Goal: Task Accomplishment & Management: Manage account settings

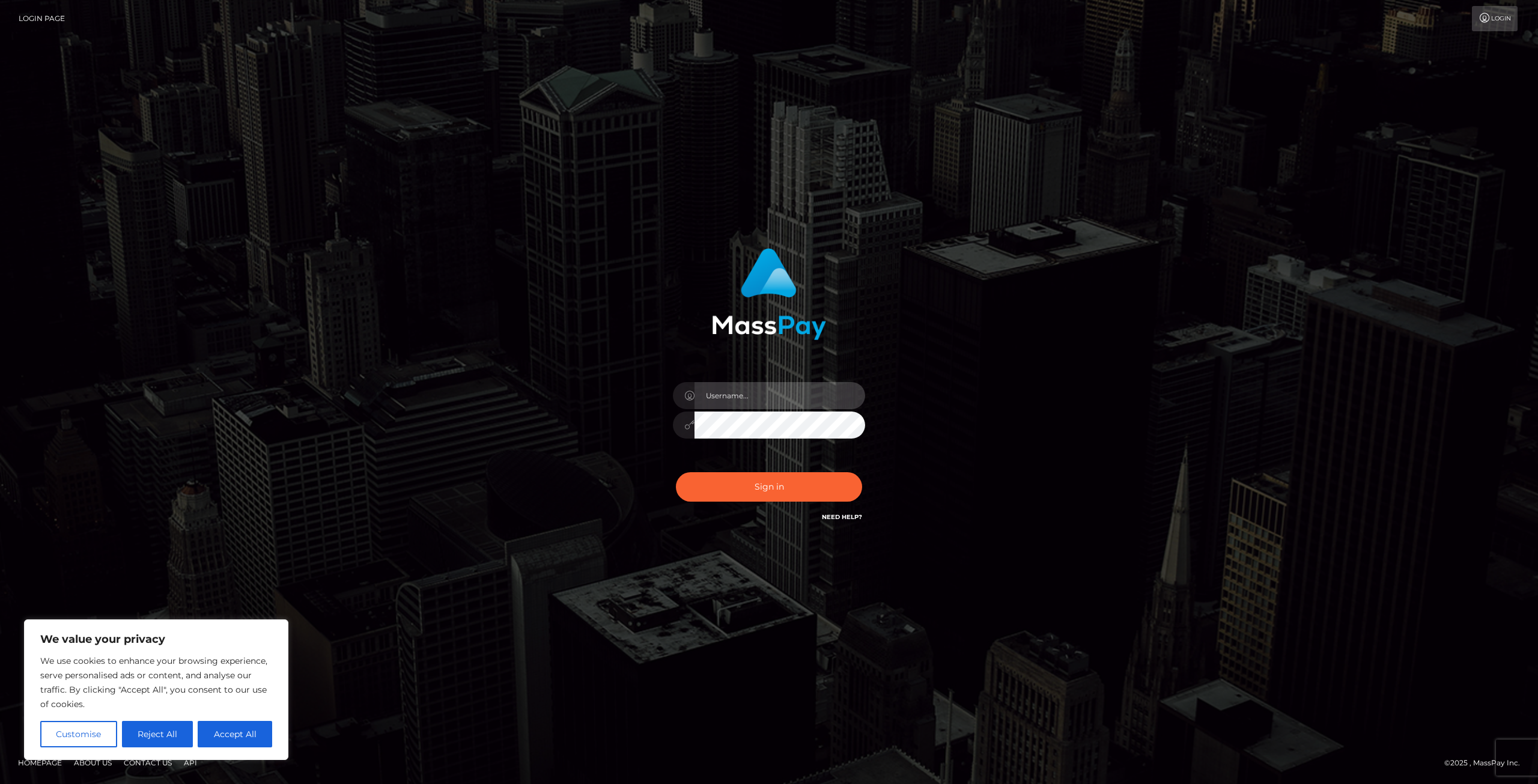
click at [789, 392] on input "text" at bounding box center [779, 396] width 170 height 27
type input "[EMAIL_ADDRESS][DOMAIN_NAME]"
click at [741, 481] on button "Sign in" at bounding box center [769, 486] width 186 height 29
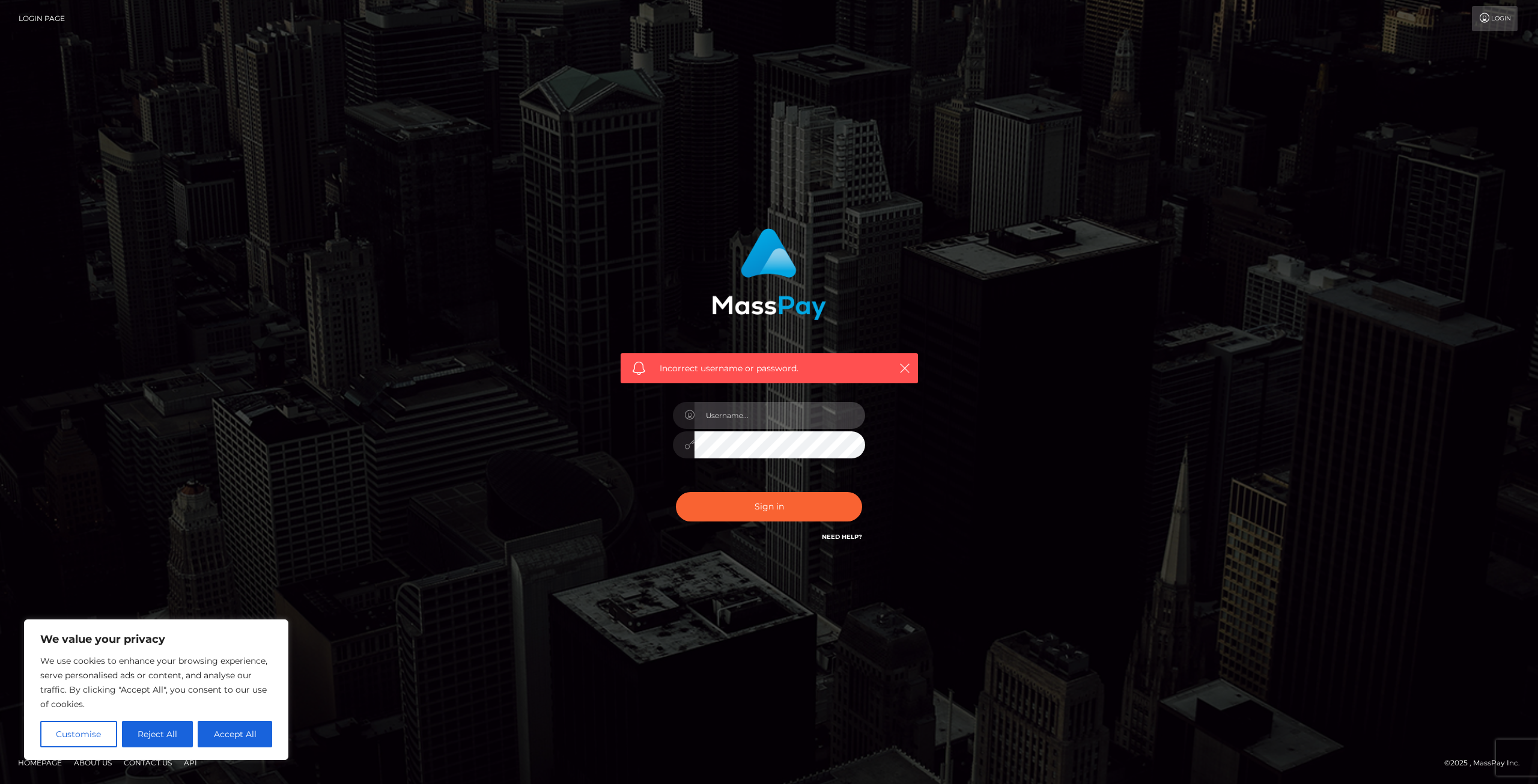
click at [792, 418] on input "text" at bounding box center [779, 415] width 170 height 27
click at [683, 437] on div at bounding box center [684, 445] width 22 height 27
click at [771, 422] on input "text" at bounding box center [779, 415] width 170 height 27
type input "[EMAIL_ADDRESS][DOMAIN_NAME]"
click at [678, 455] on div at bounding box center [769, 443] width 192 height 24
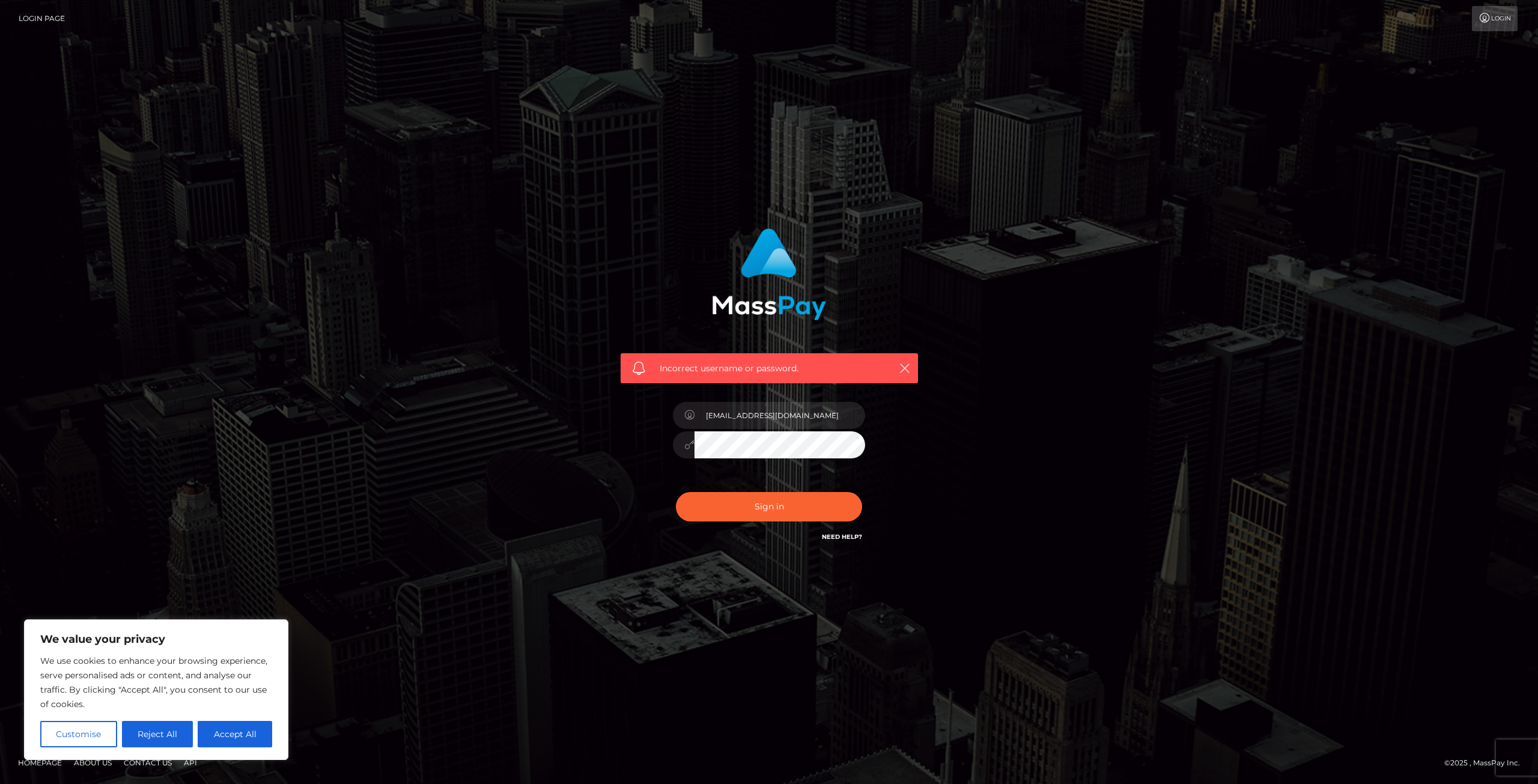
click at [649, 455] on div "Incorrect username or password. embermediastudio@gmail.com" at bounding box center [769, 386] width 316 height 333
click at [730, 507] on button "Sign in" at bounding box center [769, 506] width 186 height 29
click at [745, 421] on input "text" at bounding box center [779, 415] width 170 height 27
type input "[EMAIL_ADDRESS][DOMAIN_NAME]"
click at [683, 476] on div "[EMAIL_ADDRESS][DOMAIN_NAME]" at bounding box center [769, 439] width 210 height 92
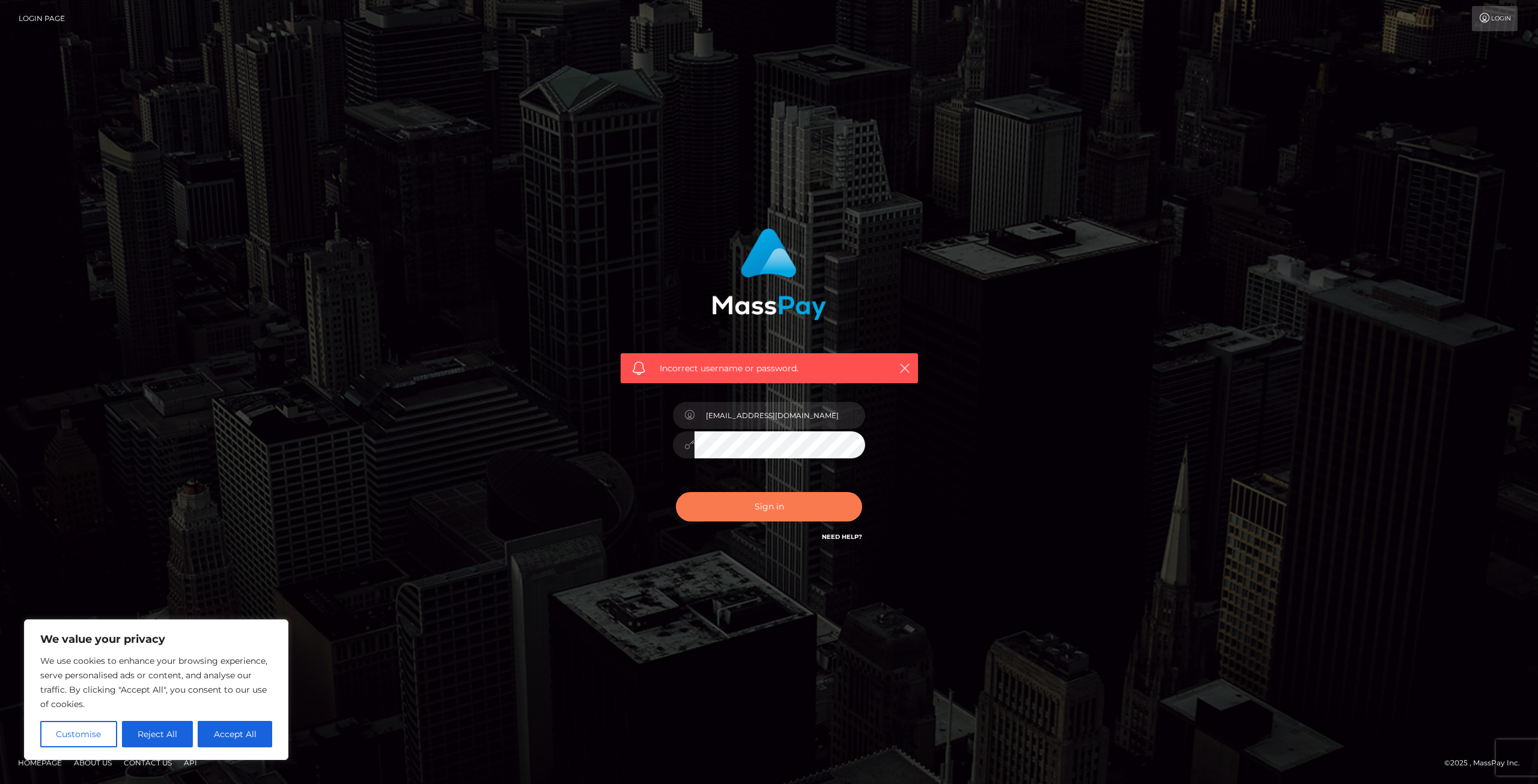
click at [713, 505] on button "Sign in" at bounding box center [769, 506] width 186 height 29
click at [733, 428] on input "text" at bounding box center [779, 415] width 170 height 27
click at [741, 417] on input "text" at bounding box center [779, 415] width 170 height 27
type input "embermediastudio@gmail.com"
click at [697, 489] on div "Sign in Need Help?" at bounding box center [769, 511] width 210 height 53
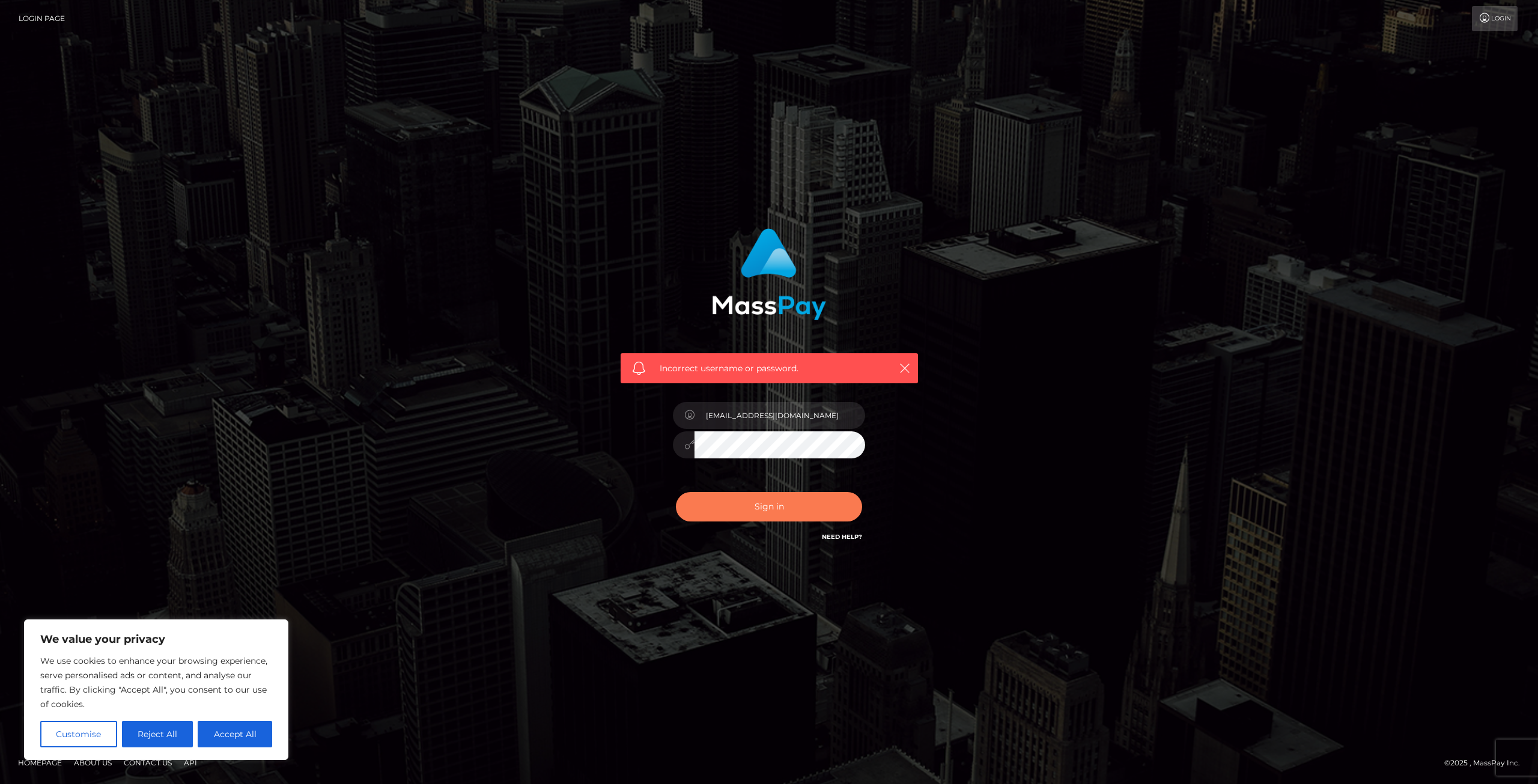
click at [705, 511] on button "Sign in" at bounding box center [769, 506] width 186 height 29
click at [238, 738] on button "Accept All" at bounding box center [235, 734] width 75 height 27
checkbox input "true"
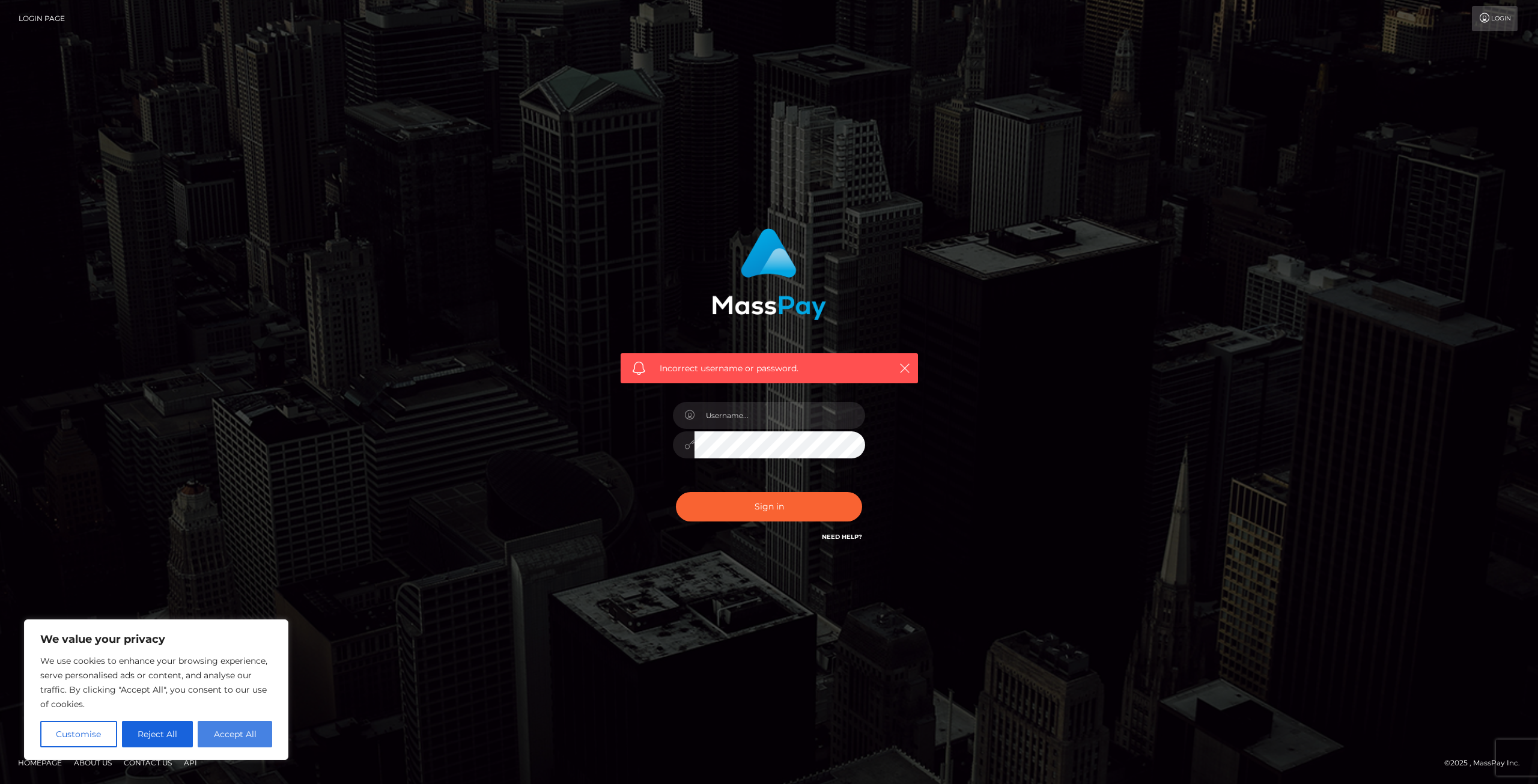
checkbox input "true"
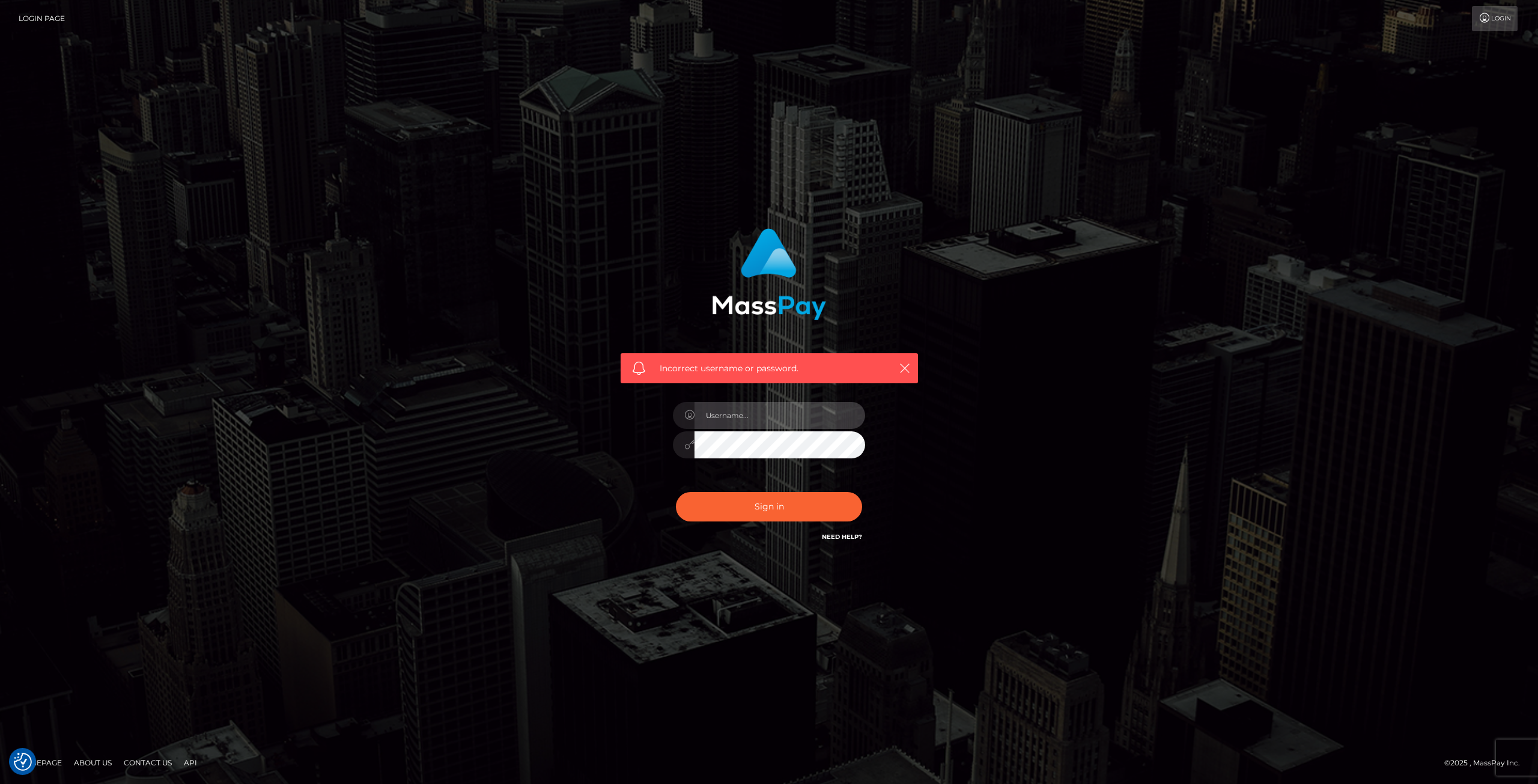
click at [744, 418] on input "text" at bounding box center [779, 415] width 170 height 27
type input "embermedia"
